Goal: Information Seeking & Learning: Learn about a topic

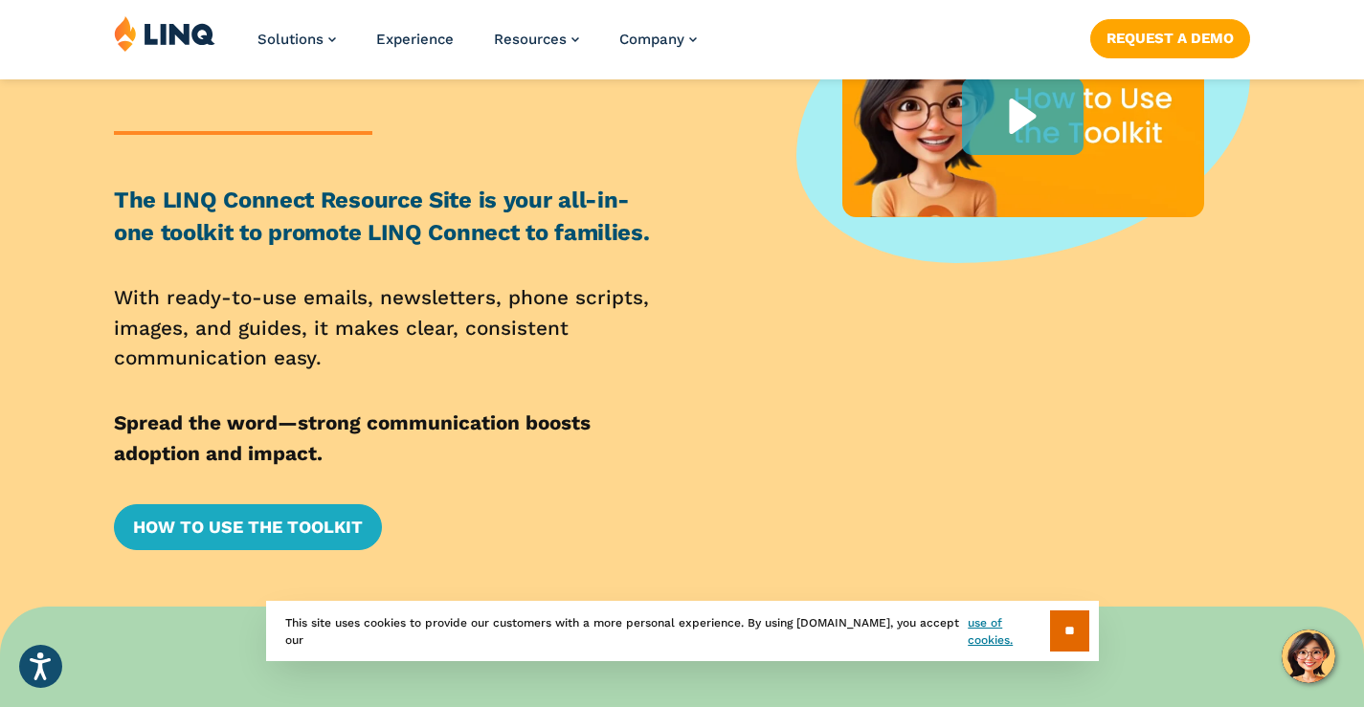
scroll to position [287, 0]
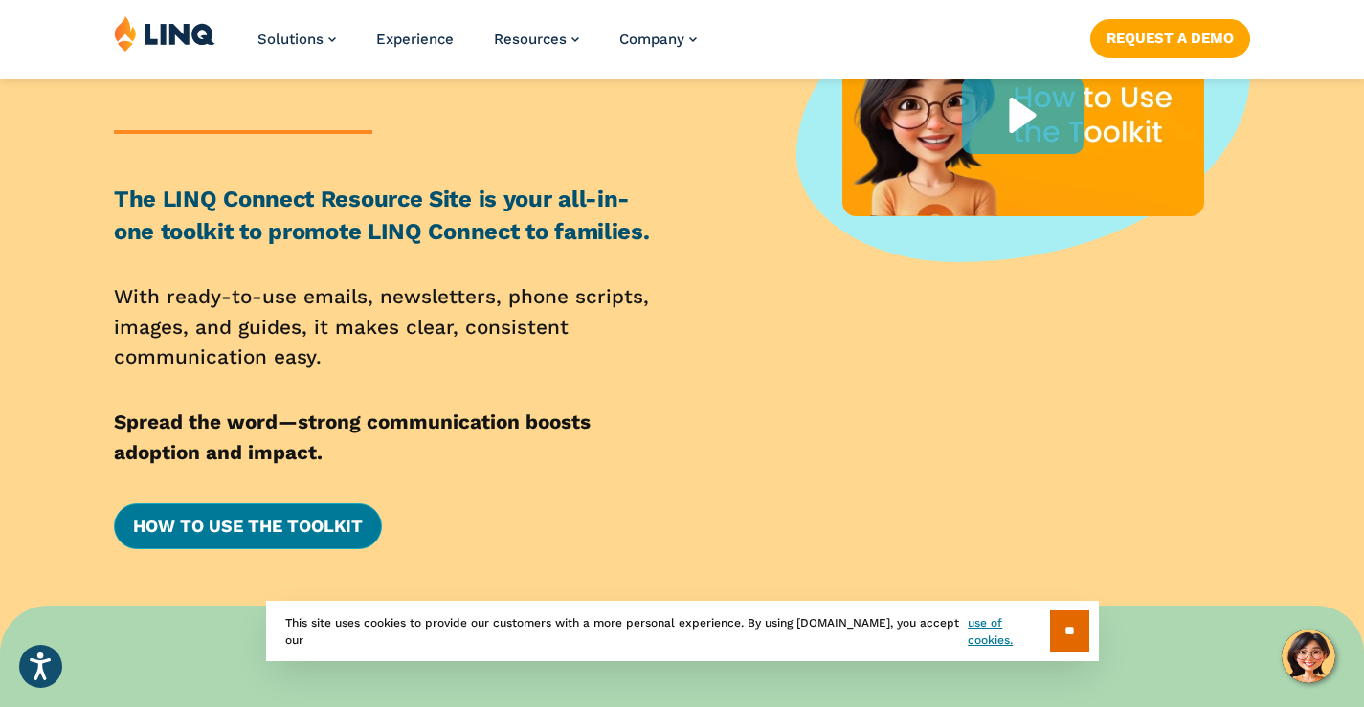
click at [297, 532] on link "How to Use the Toolkit" at bounding box center [248, 526] width 268 height 46
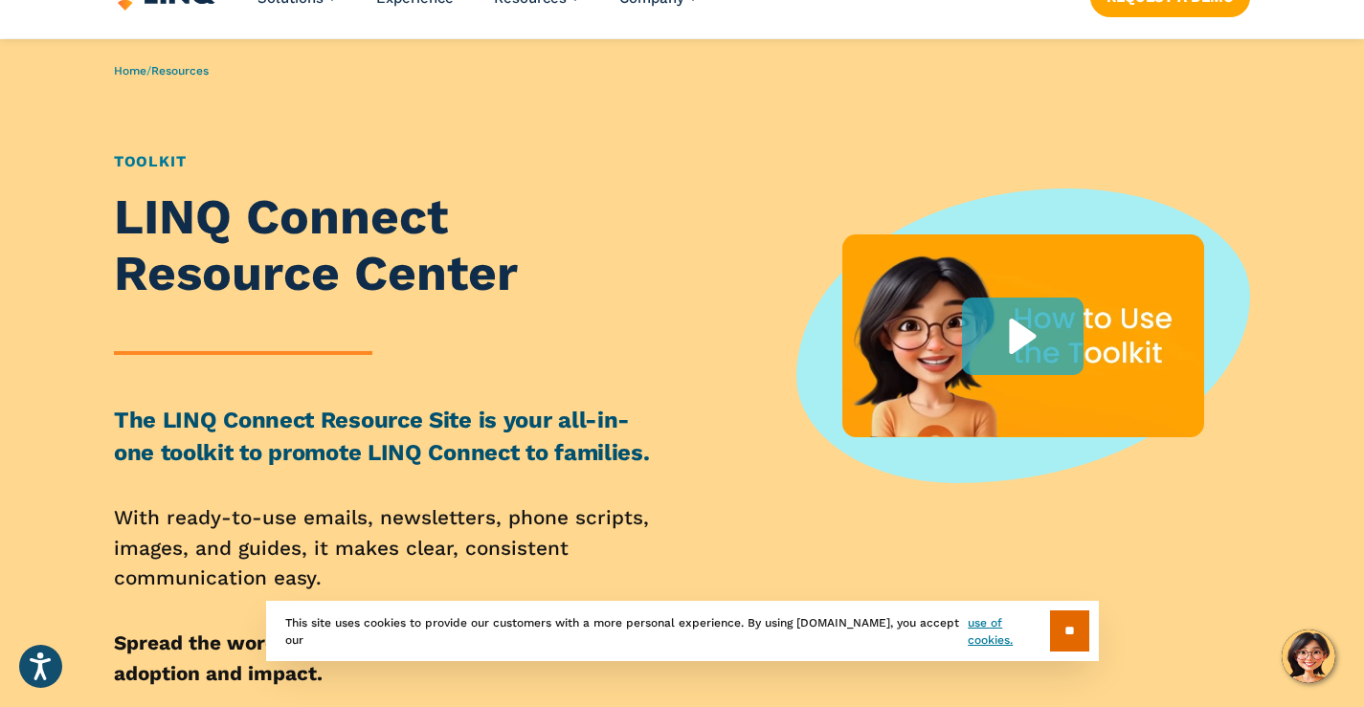
scroll to position [96, 0]
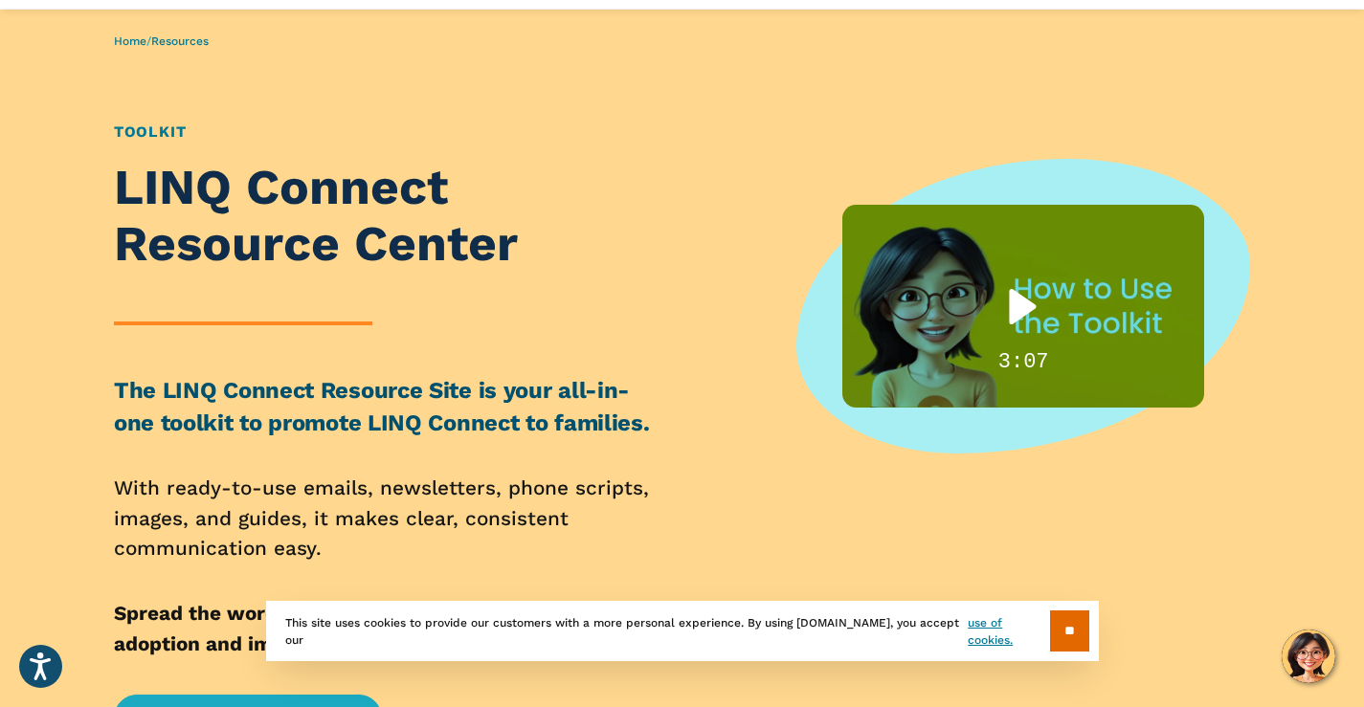
click at [1027, 307] on div "Play" at bounding box center [1023, 307] width 122 height 78
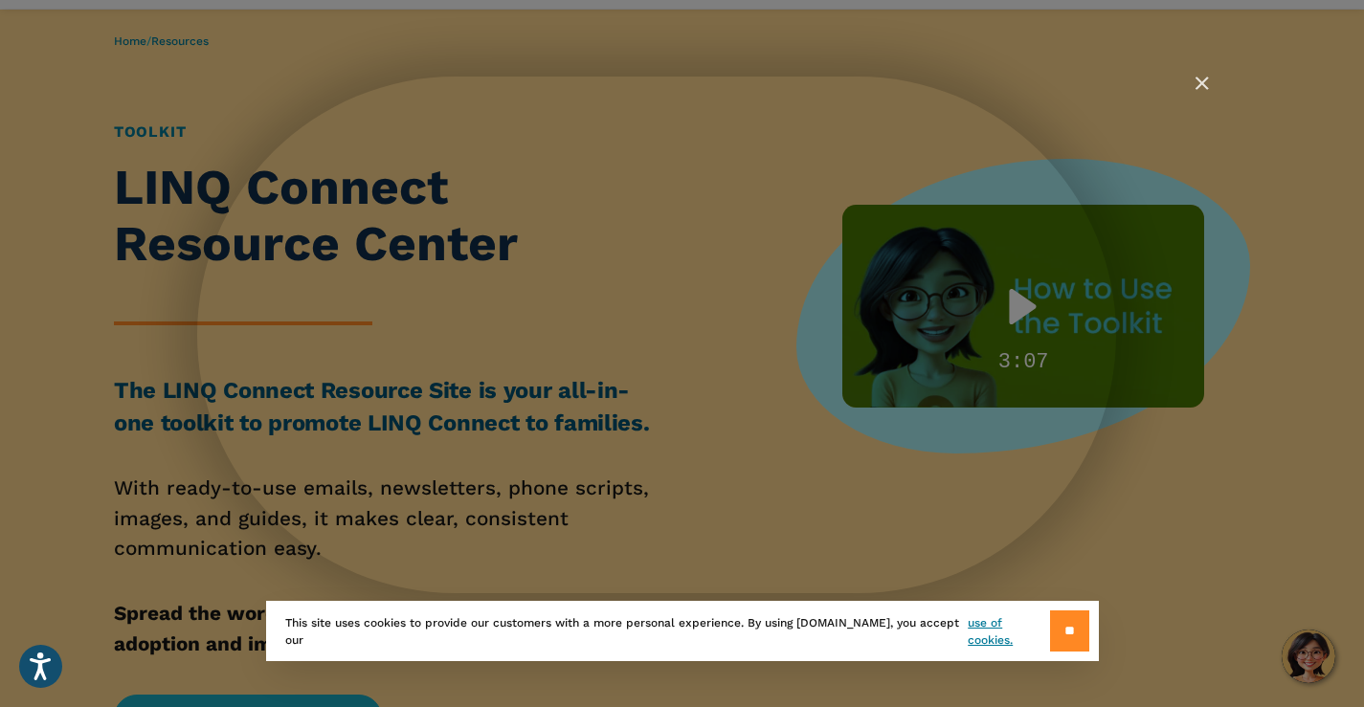
click at [1069, 635] on input "**" at bounding box center [1069, 631] width 39 height 41
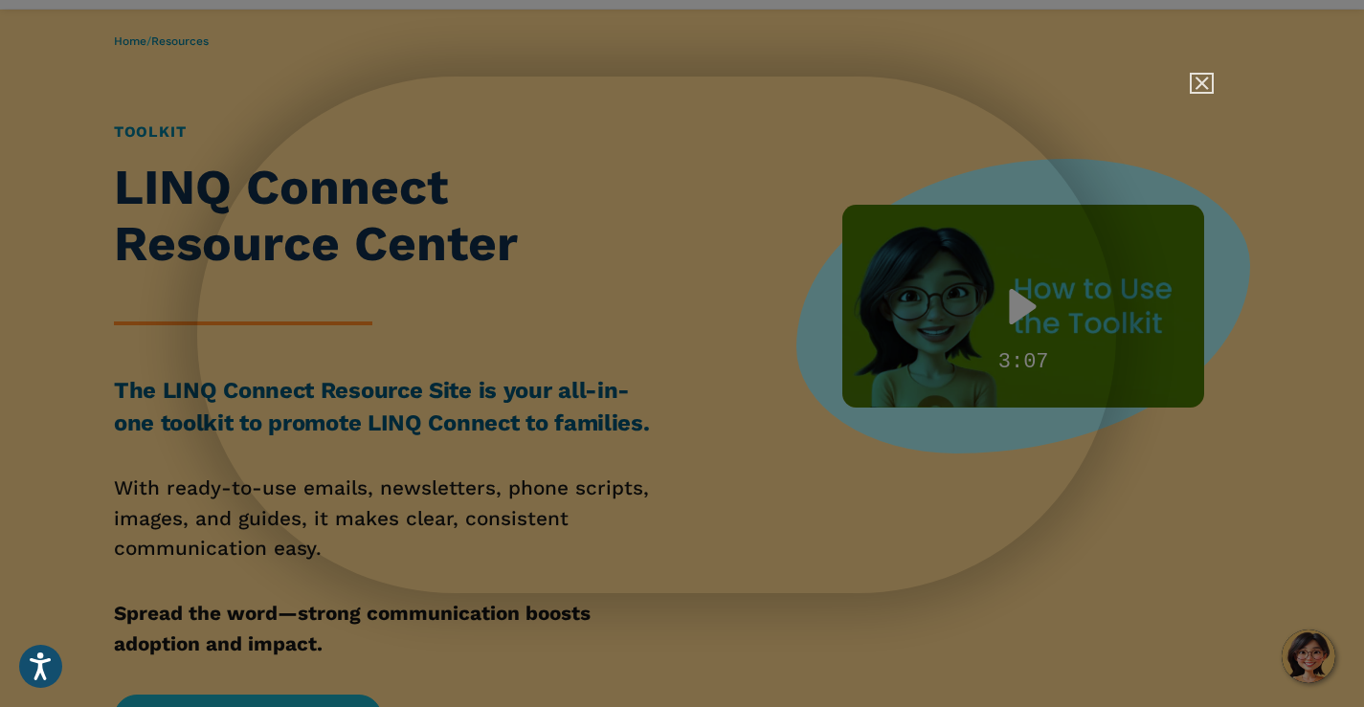
click at [1198, 85] on img "Close" at bounding box center [1193, 92] width 33 height 33
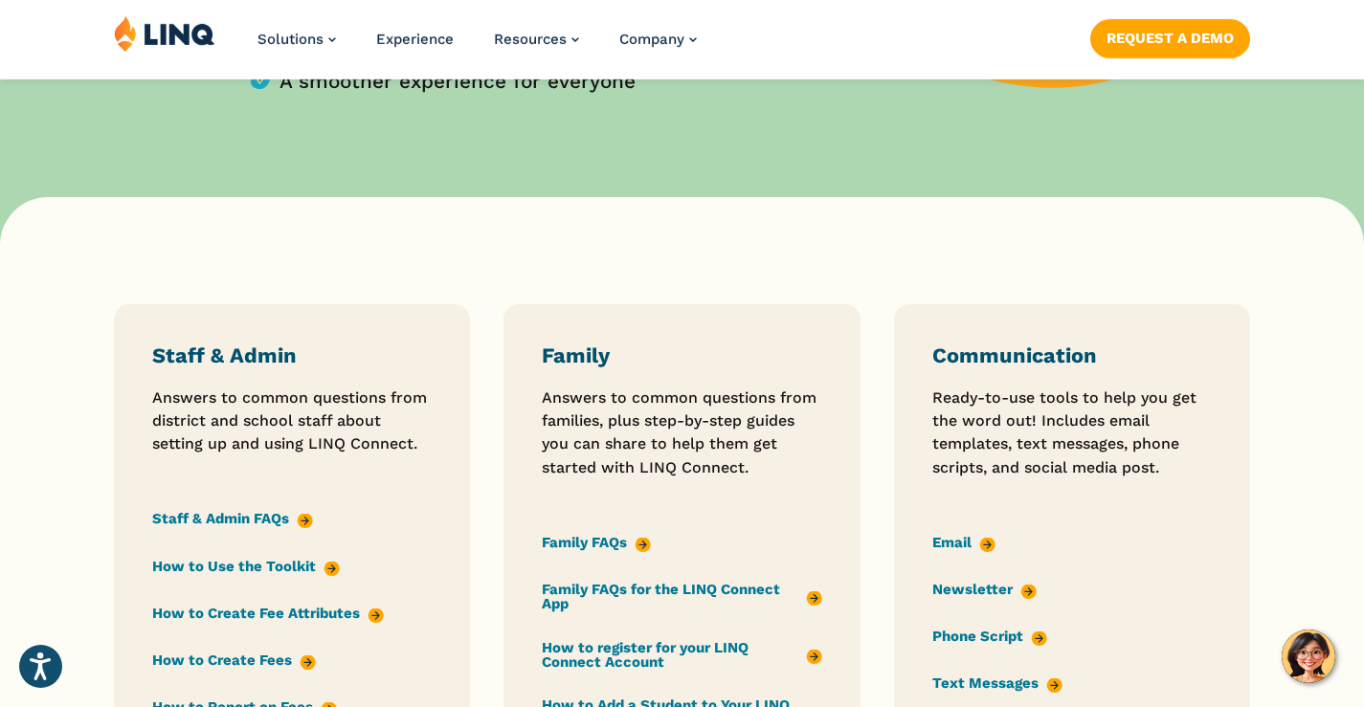
scroll to position [1340, 0]
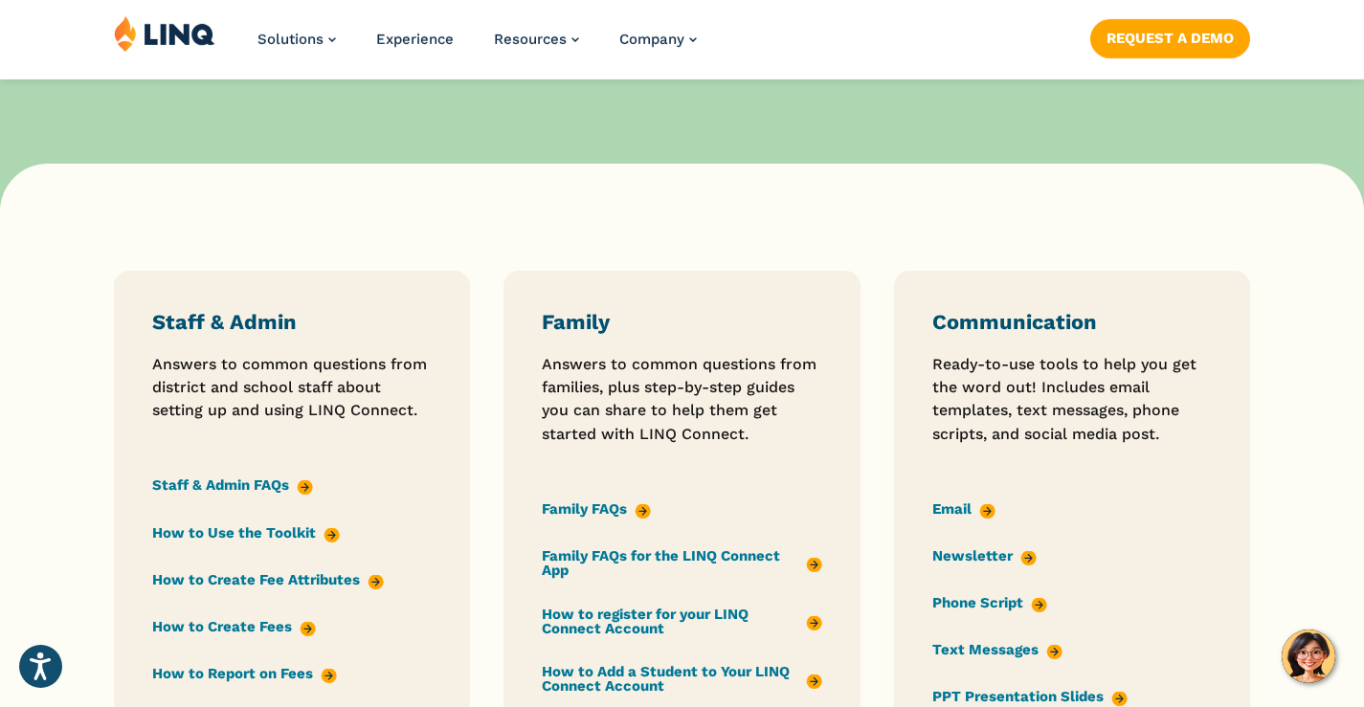
click at [950, 563] on link "Newsletter" at bounding box center [984, 555] width 104 height 21
click at [1020, 564] on link "Newsletter" at bounding box center [984, 555] width 104 height 21
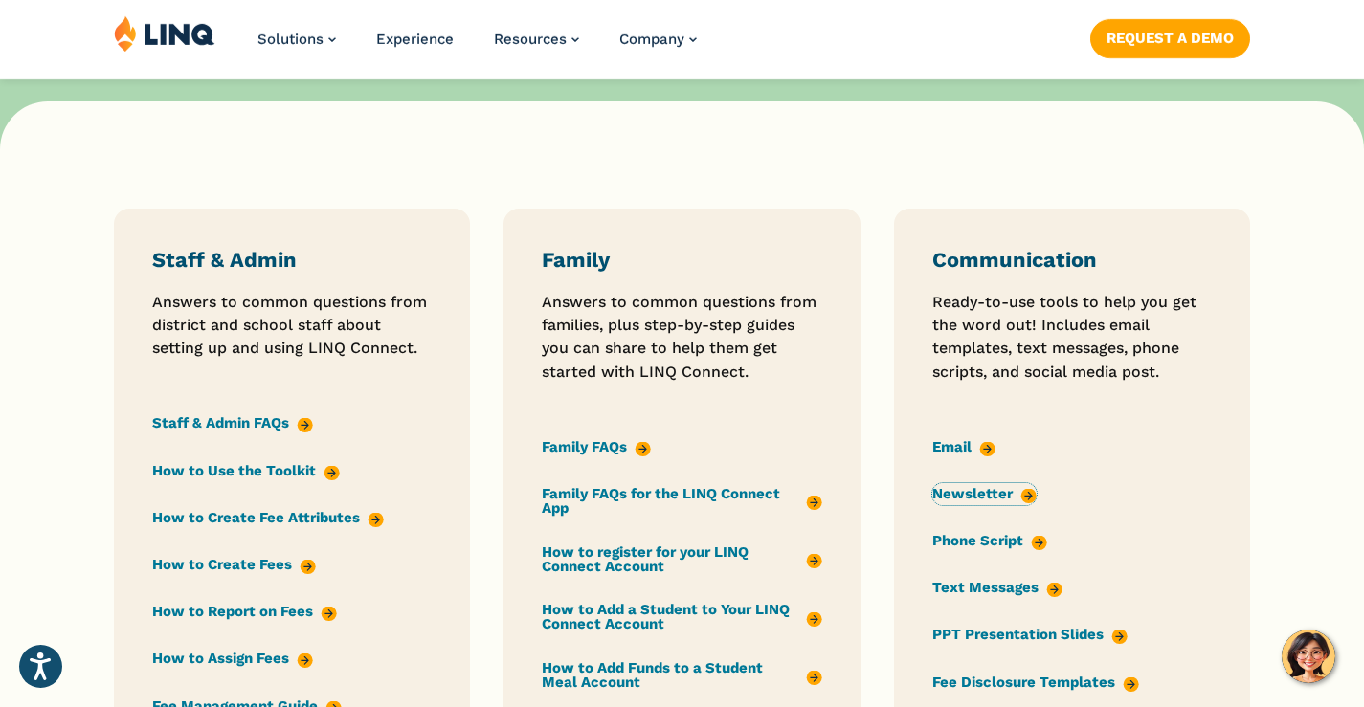
scroll to position [1435, 0]
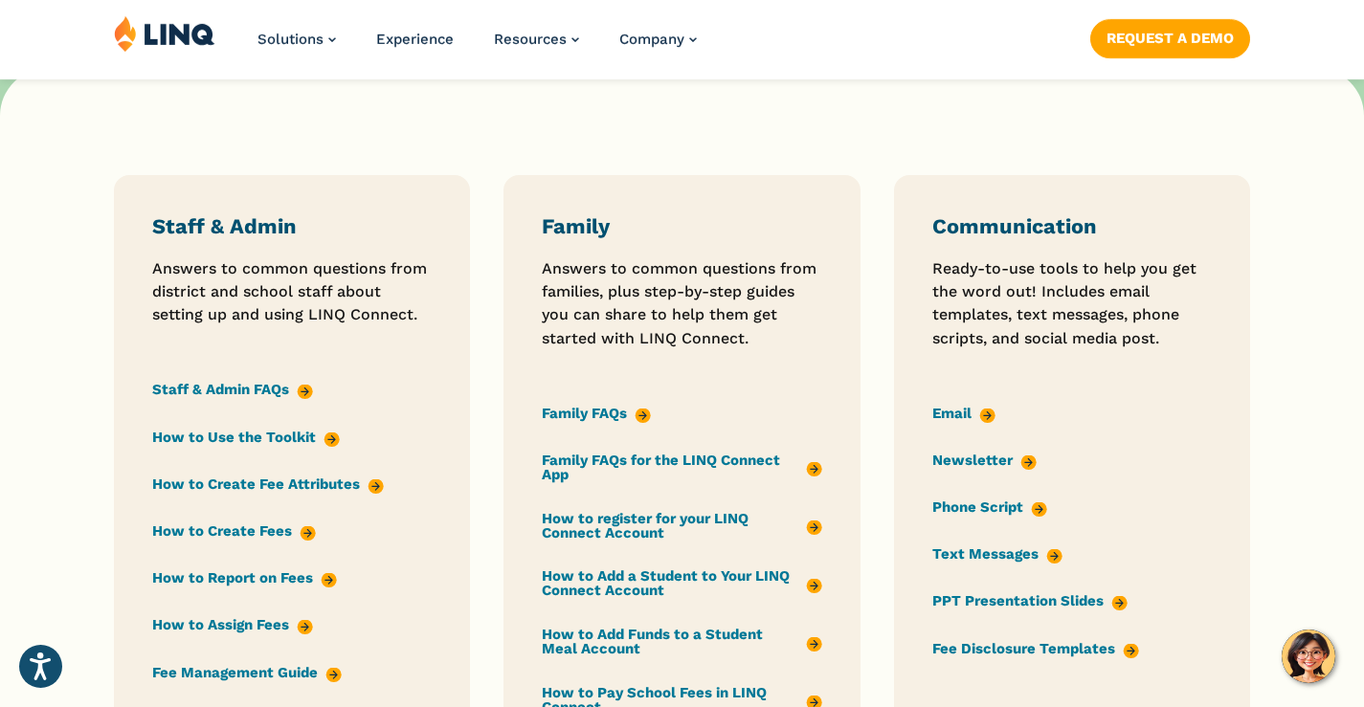
click at [988, 563] on link "Text Messages" at bounding box center [997, 554] width 130 height 21
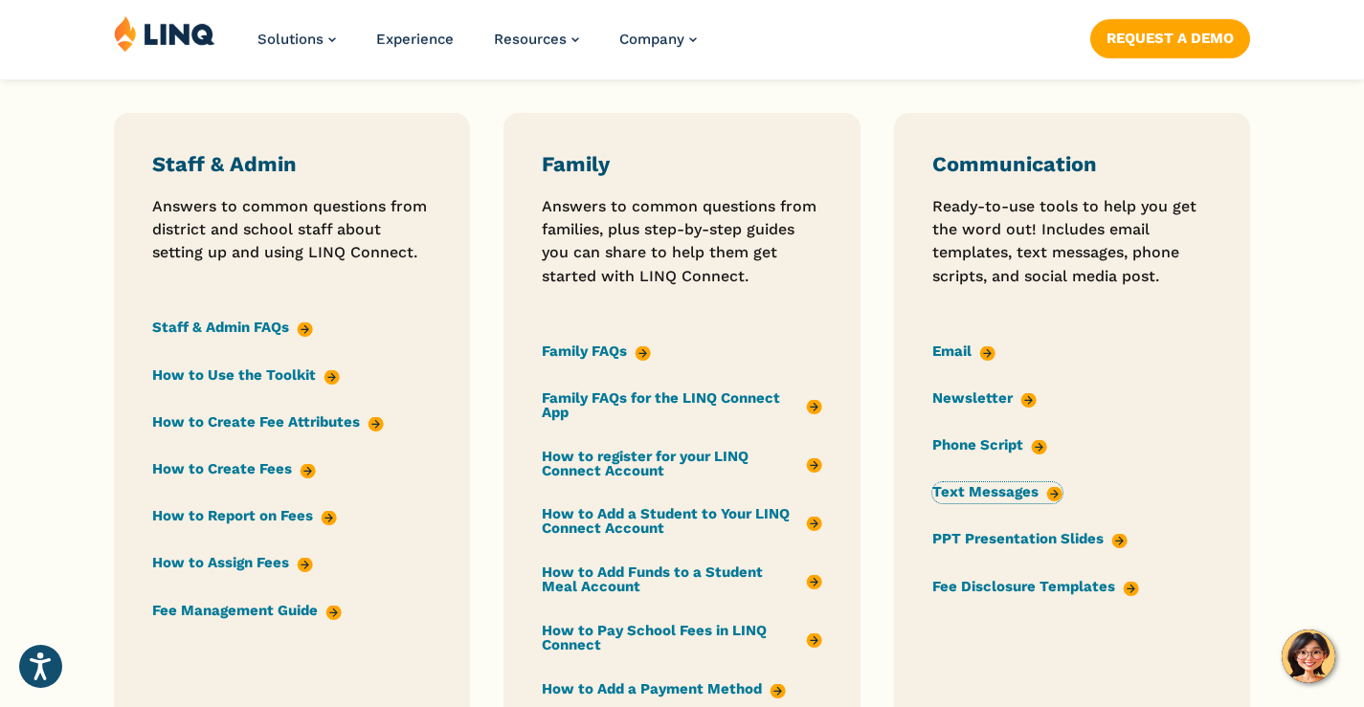
scroll to position [1531, 0]
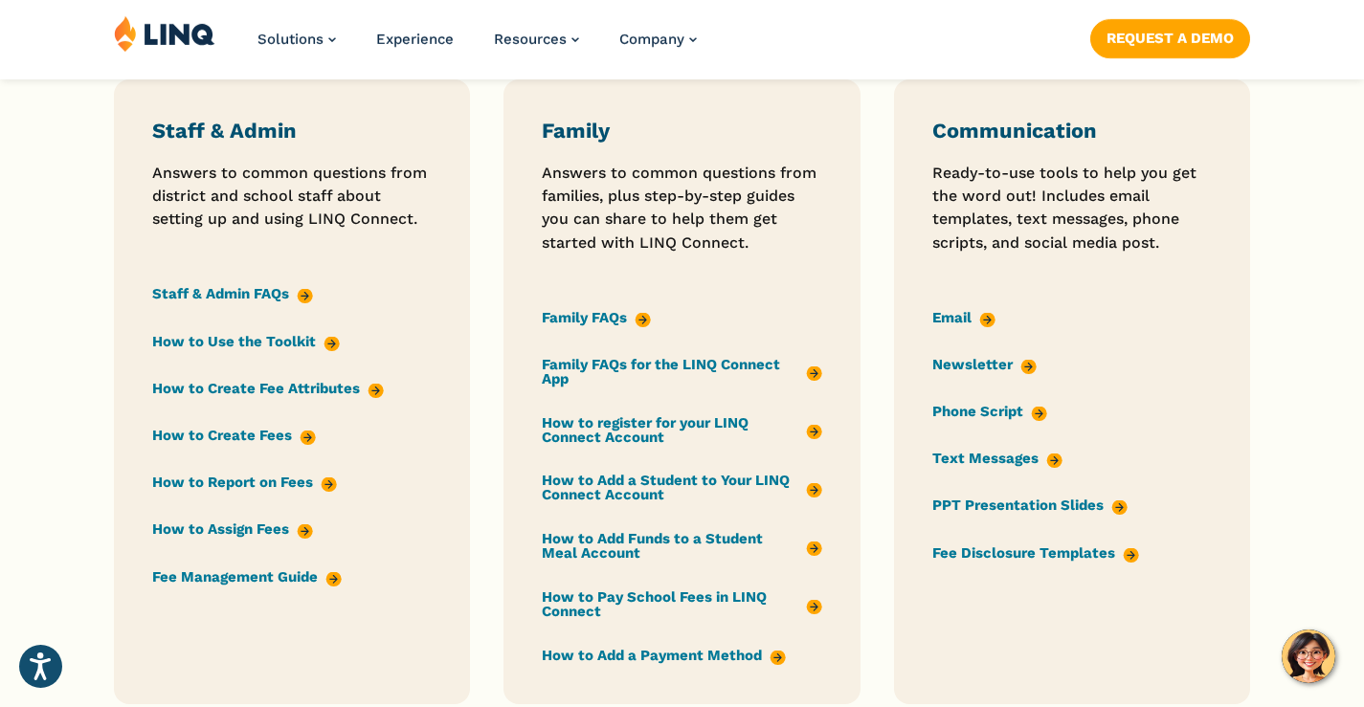
click at [954, 327] on link "Email" at bounding box center [963, 317] width 63 height 21
click at [1032, 509] on link "PPT Presentation Slides" at bounding box center [1029, 506] width 195 height 21
click at [1067, 562] on link "Fee Disclosure Templates" at bounding box center [1035, 553] width 207 height 21
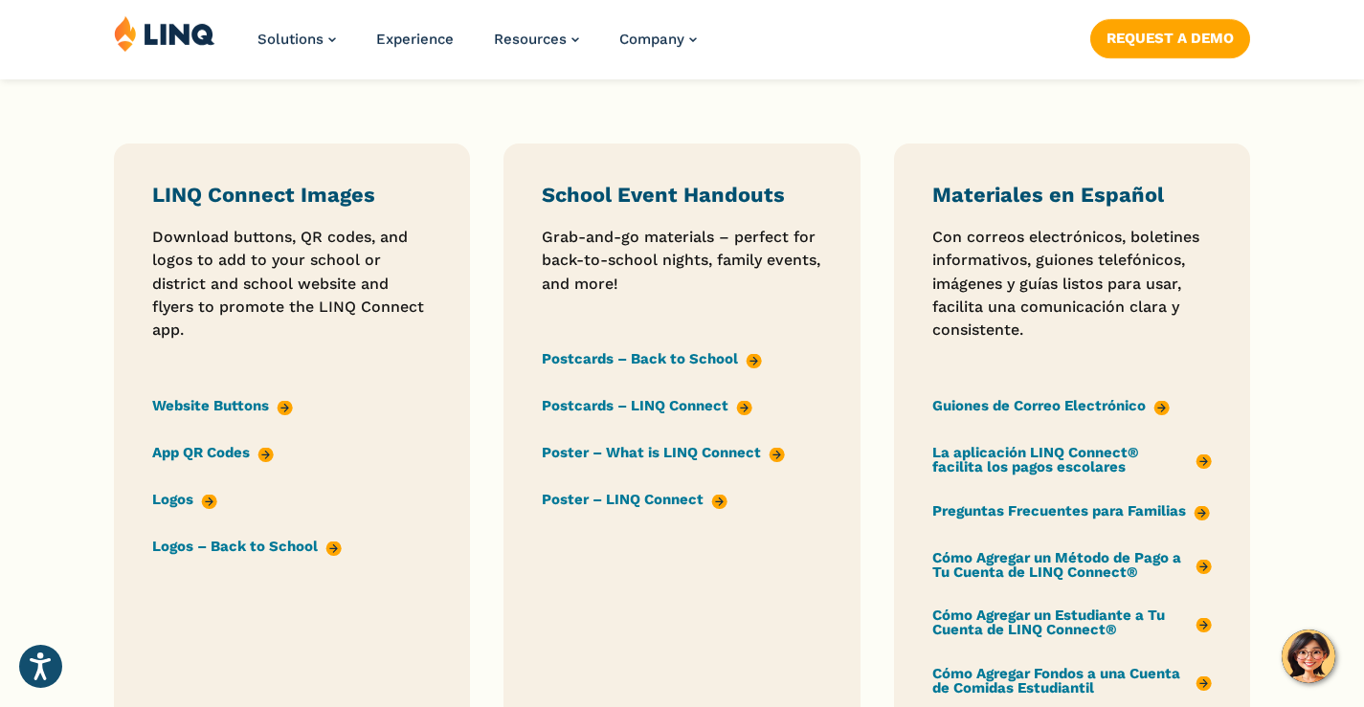
scroll to position [2201, 0]
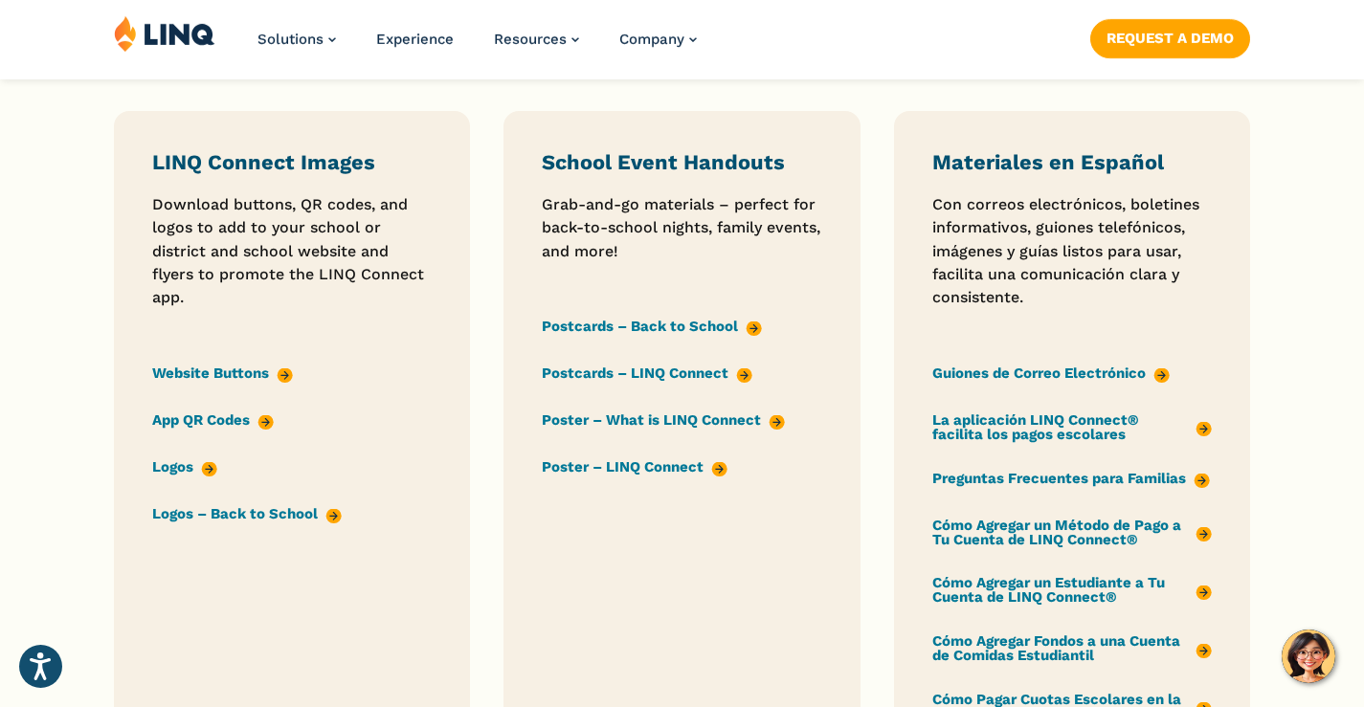
click at [602, 334] on link "Postcards – Back to School" at bounding box center [652, 326] width 220 height 21
click at [582, 383] on link "Postcards – LINQ Connect" at bounding box center [647, 373] width 211 height 21
click at [591, 425] on link "Poster – What is LINQ Connect" at bounding box center [663, 421] width 243 height 21
click at [680, 476] on link "Poster – LINQ Connect" at bounding box center [635, 467] width 186 height 21
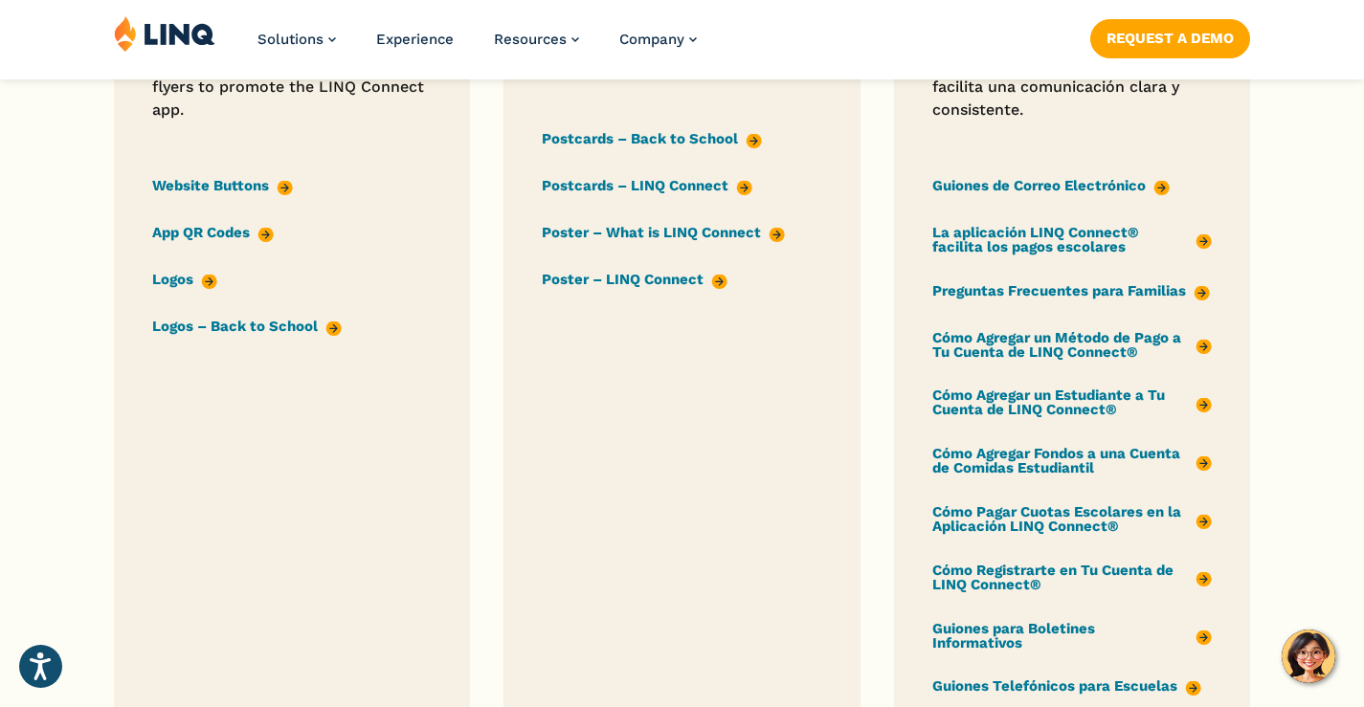
scroll to position [2392, 0]
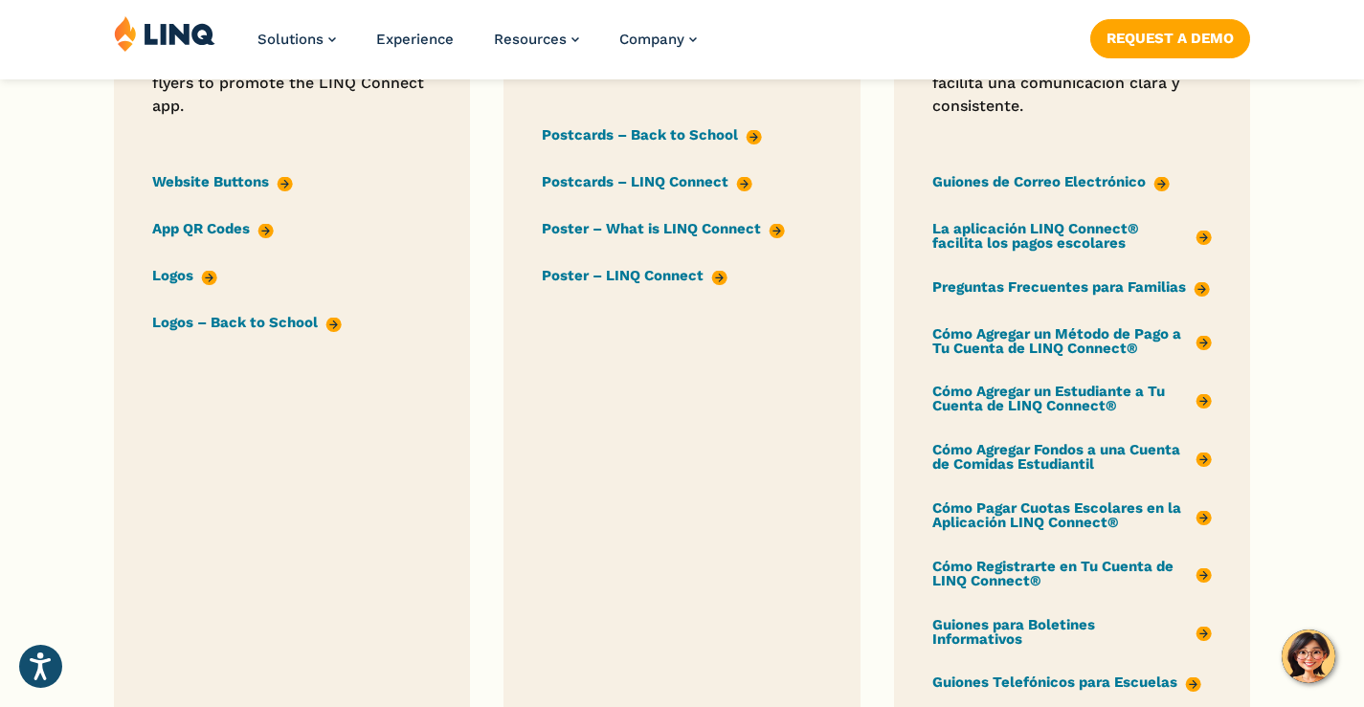
click at [211, 189] on link "Website Buttons" at bounding box center [222, 181] width 141 height 21
click at [203, 239] on link "App QR Codes" at bounding box center [213, 228] width 122 height 21
click at [168, 285] on link "Logos" at bounding box center [184, 275] width 65 height 21
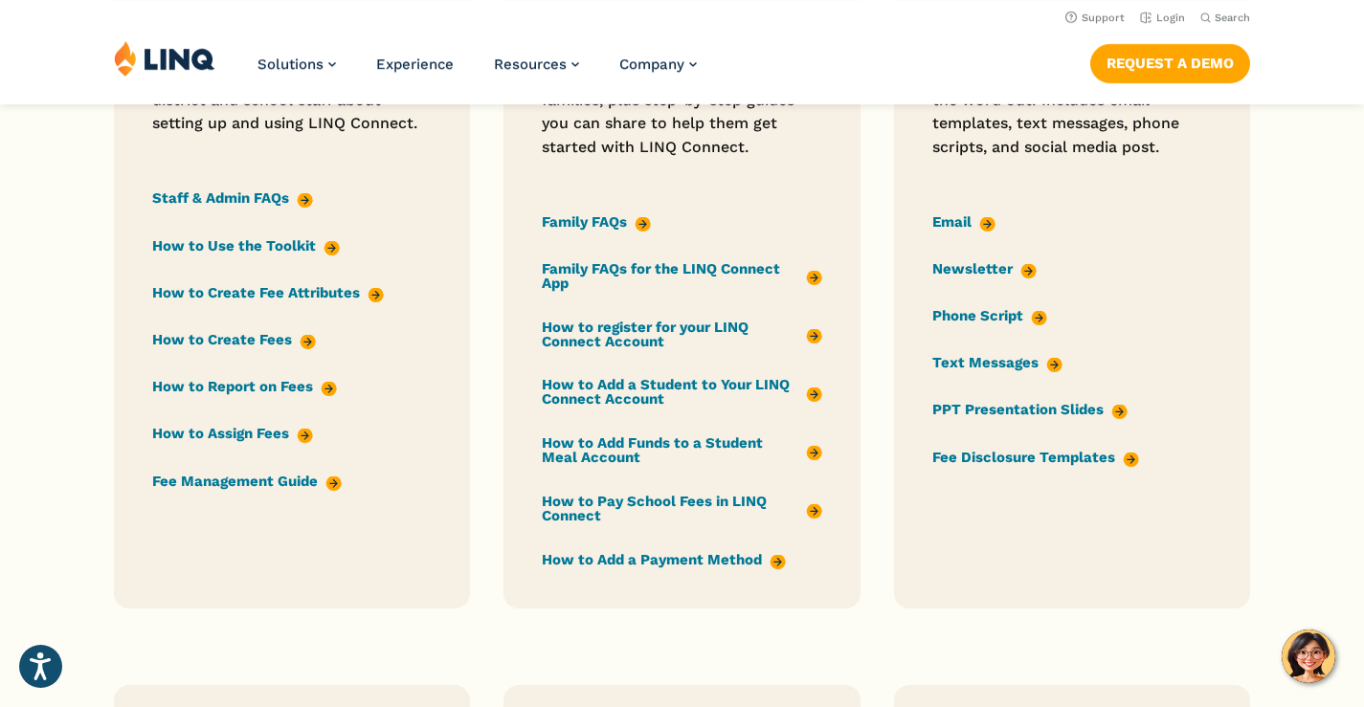
scroll to position [1531, 0]
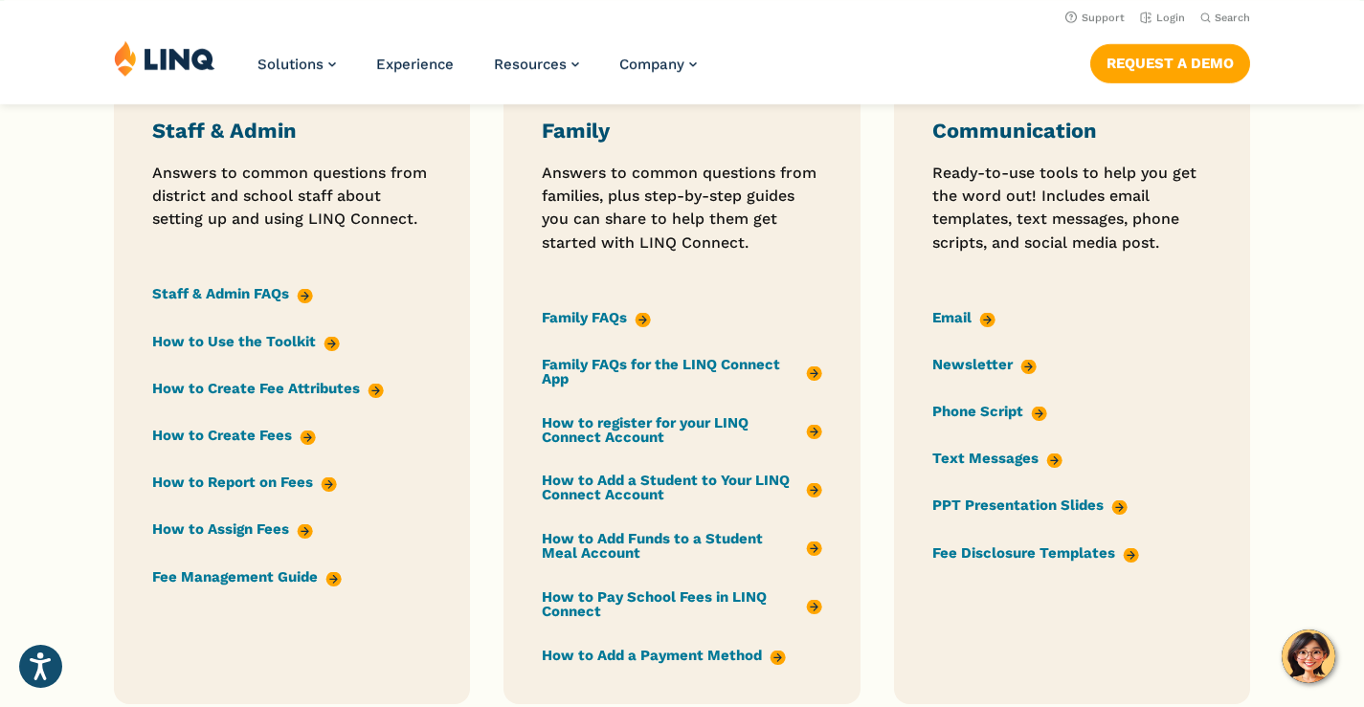
click at [232, 295] on link "Staff & Admin FAQs" at bounding box center [232, 294] width 161 height 21
click at [250, 352] on link "How to Use the Toolkit" at bounding box center [246, 341] width 188 height 21
click at [613, 442] on link "How to register for your LINQ Connect Account" at bounding box center [681, 430] width 279 height 33
click at [627, 504] on link "How to Add a Student to Your LINQ Connect Account" at bounding box center [681, 488] width 279 height 33
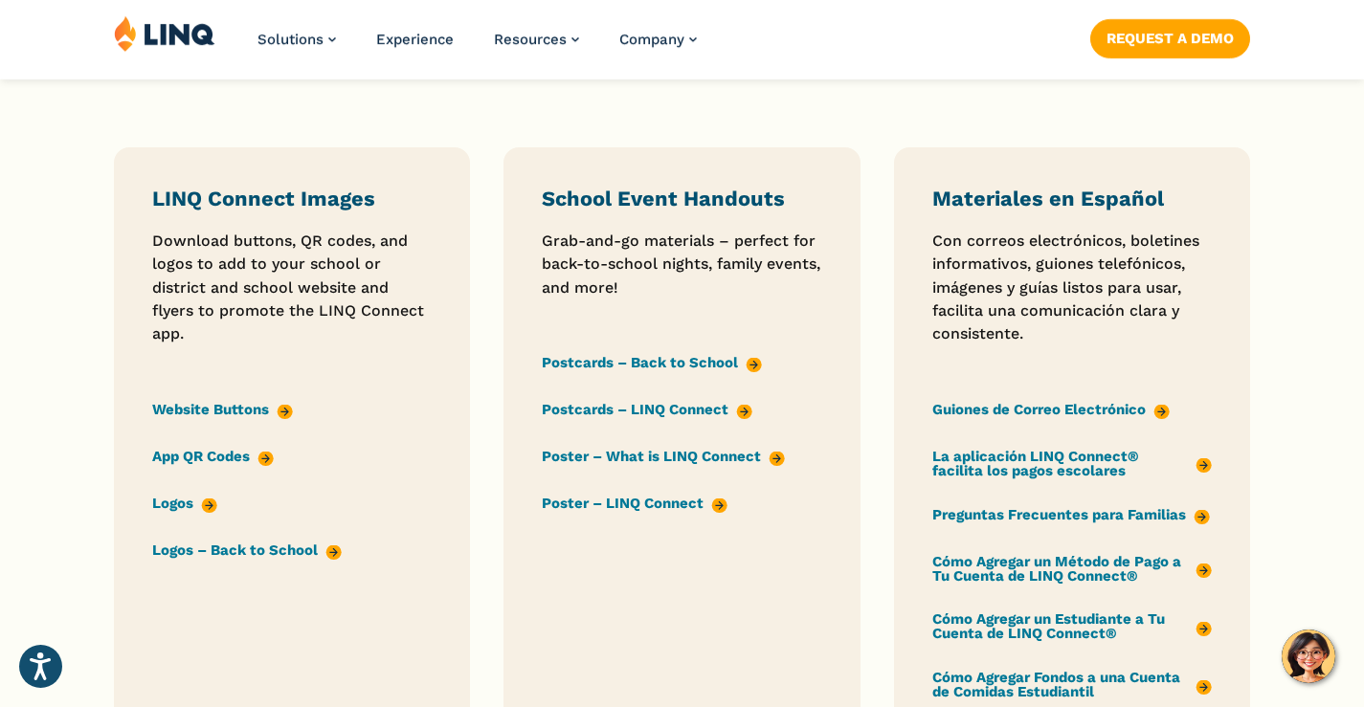
scroll to position [2201, 0]
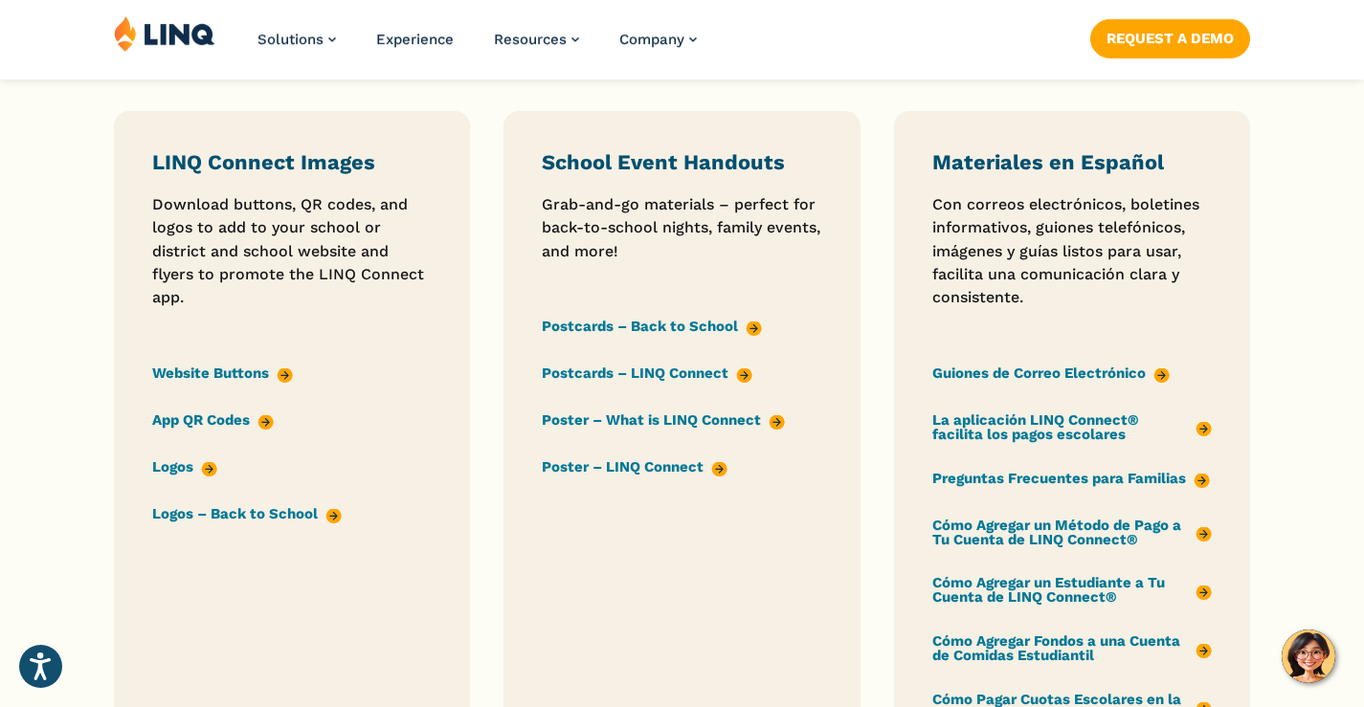
click at [706, 333] on link "Postcards – Back to School" at bounding box center [652, 326] width 220 height 21
click at [599, 378] on link "Postcards – LINQ Connect" at bounding box center [647, 373] width 211 height 21
click at [634, 431] on link "Poster – What is LINQ Connect" at bounding box center [663, 421] width 243 height 21
click at [624, 478] on link "Poster – LINQ Connect" at bounding box center [635, 467] width 186 height 21
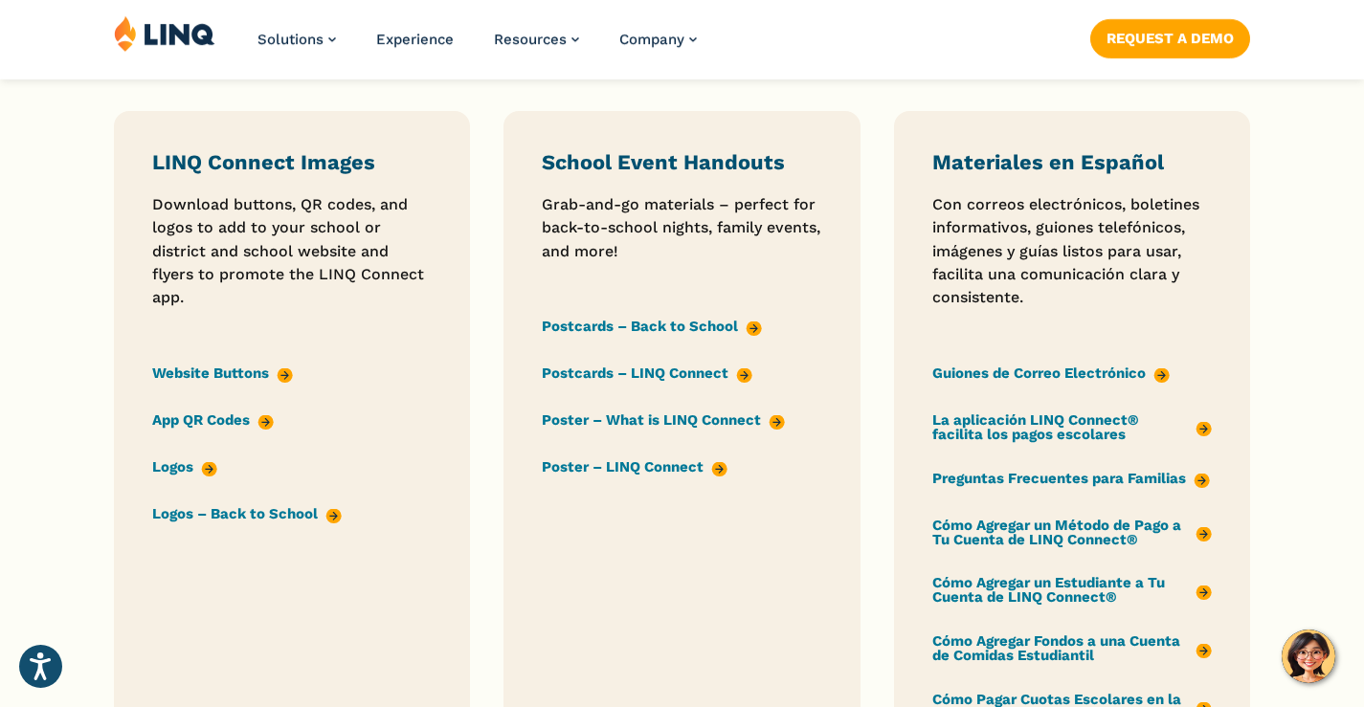
click at [222, 384] on link "Website Buttons" at bounding box center [222, 373] width 141 height 21
click at [182, 473] on link "Logos" at bounding box center [184, 466] width 65 height 21
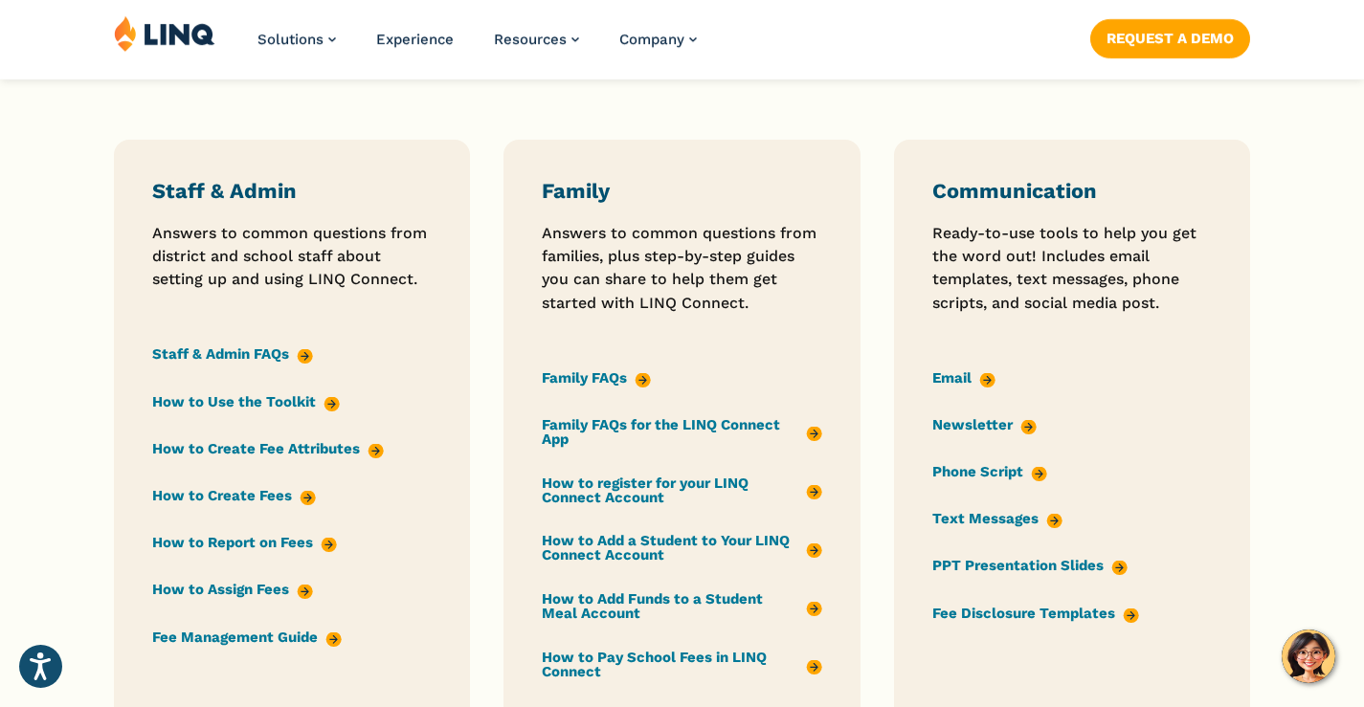
scroll to position [1531, 0]
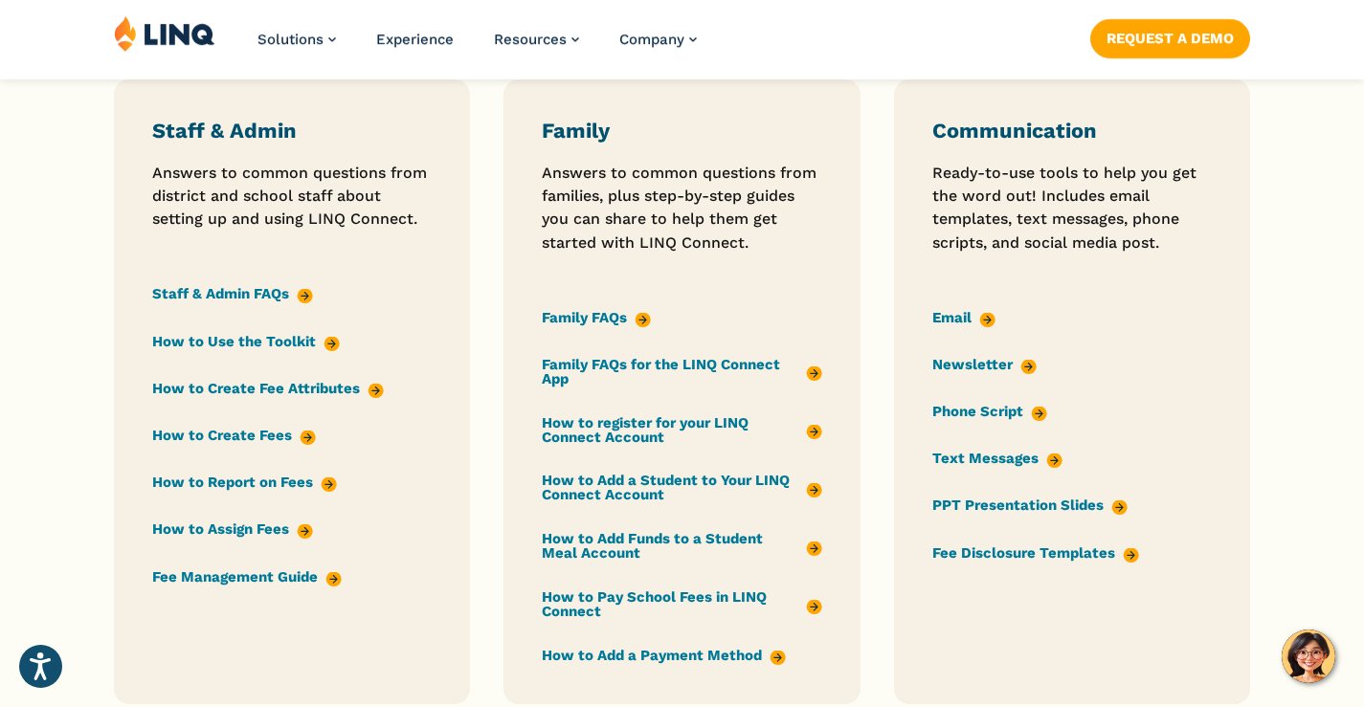
click at [1054, 510] on link "PPT Presentation Slides" at bounding box center [1029, 506] width 195 height 21
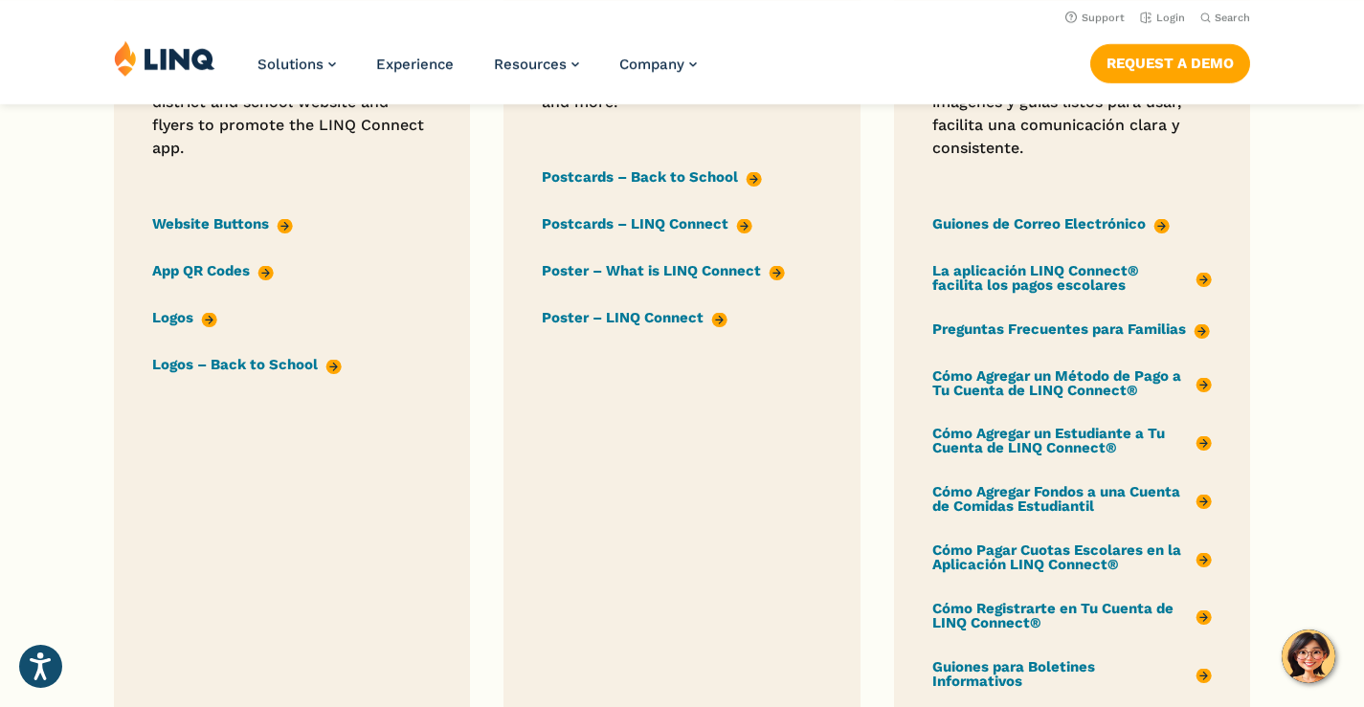
scroll to position [2297, 0]
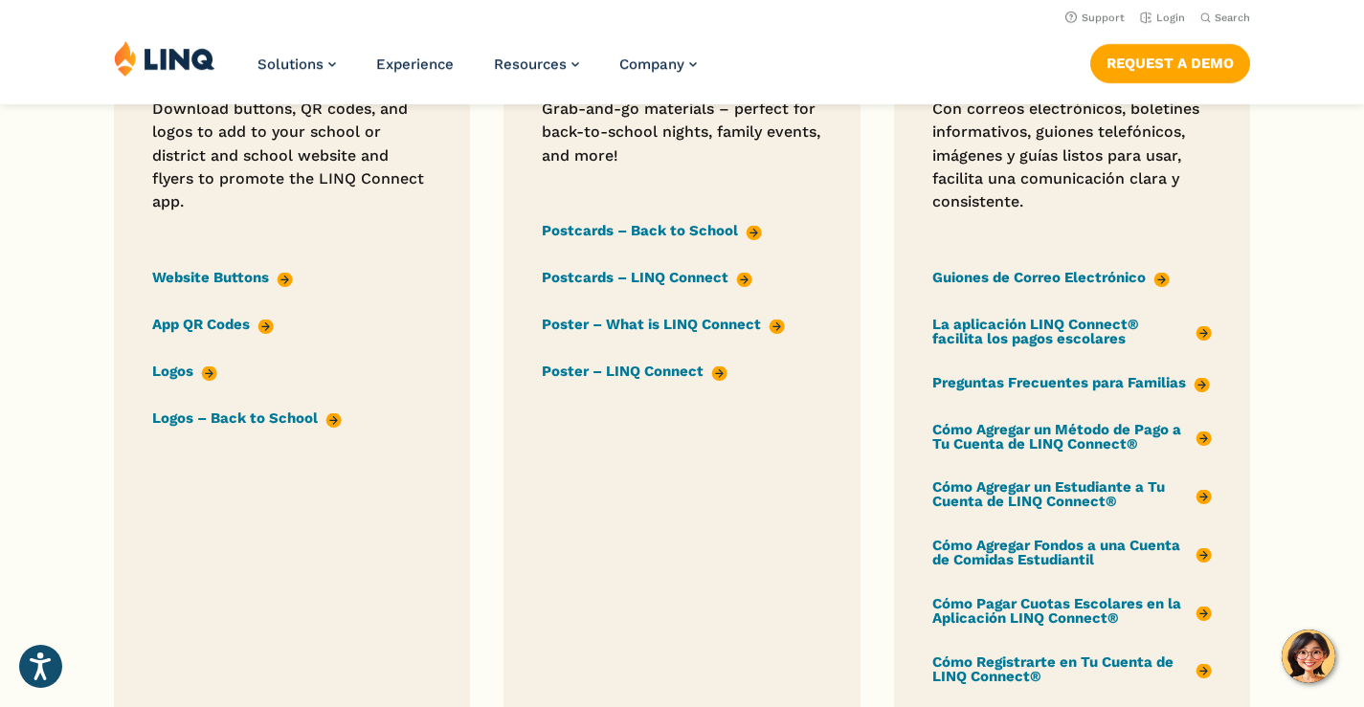
click at [640, 347] on div "School Event Handouts Grab-and-go materials – perfect for back-to-school nights…" at bounding box center [681, 445] width 279 height 783
click at [641, 336] on link "Poster – What is LINQ Connect" at bounding box center [663, 325] width 243 height 21
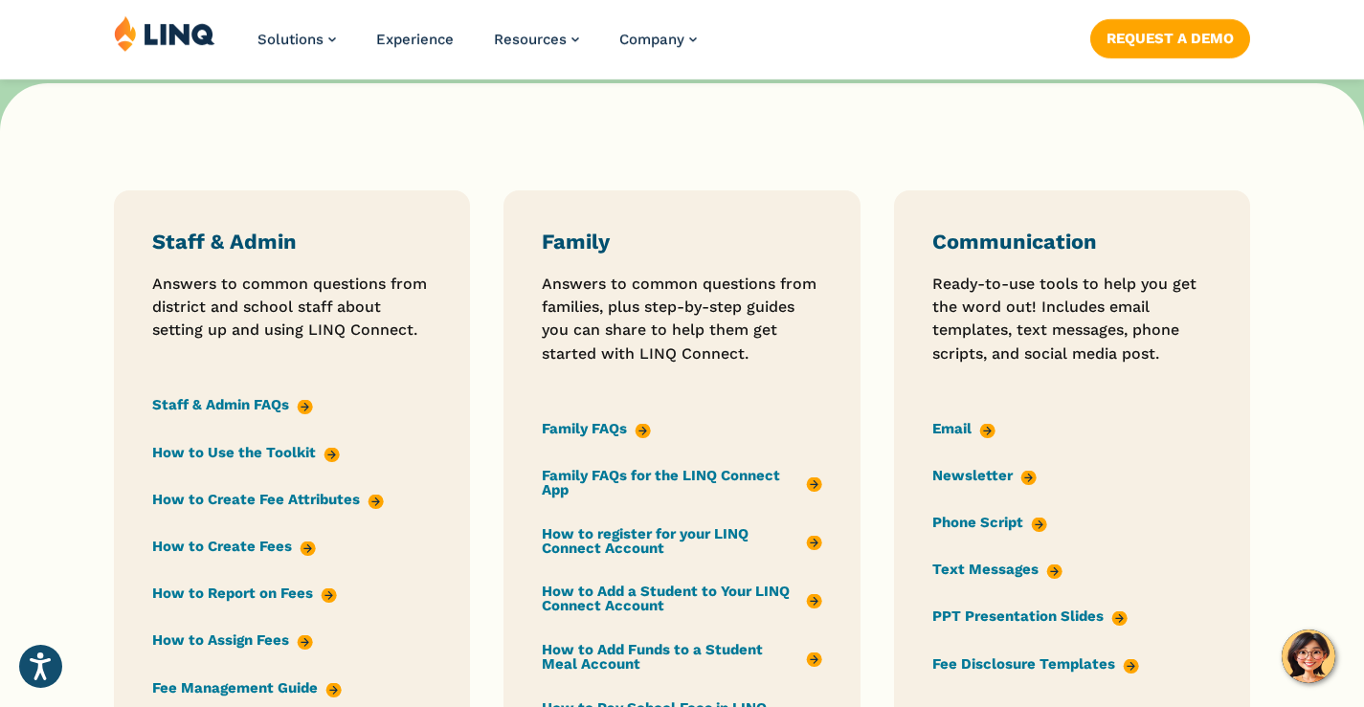
scroll to position [1435, 0]
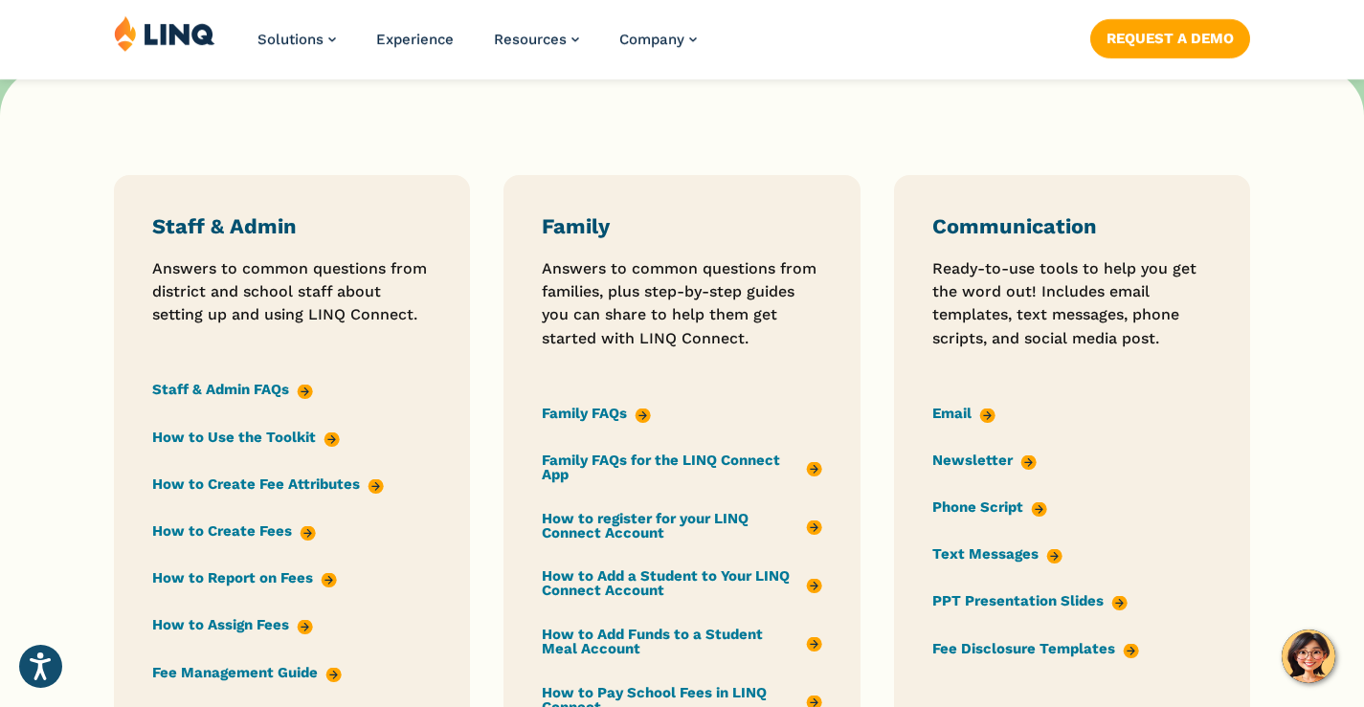
click at [221, 400] on link "Staff & Admin FAQs" at bounding box center [232, 390] width 161 height 21
